Goal: Information Seeking & Learning: Check status

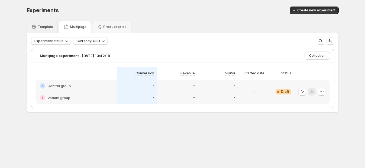
click at [53, 27] on p "Template" at bounding box center [45, 27] width 15 height 4
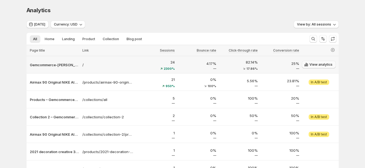
click at [324, 66] on span "View analytics" at bounding box center [321, 64] width 23 height 4
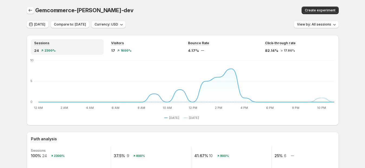
click at [33, 11] on icon "button" at bounding box center [30, 10] width 5 height 5
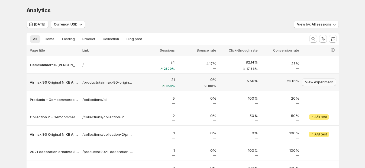
click at [328, 85] on button "View experiment" at bounding box center [319, 82] width 34 height 8
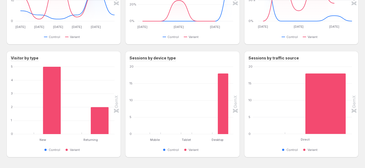
scroll to position [264, 0]
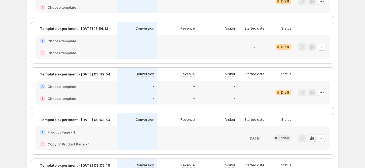
scroll to position [219, 0]
